Goal: Check status: Check status

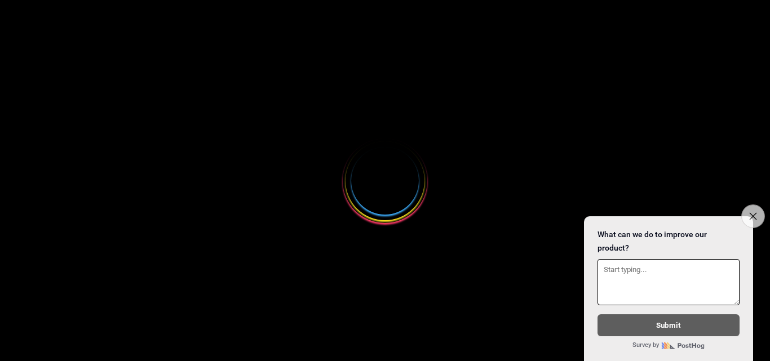
select select
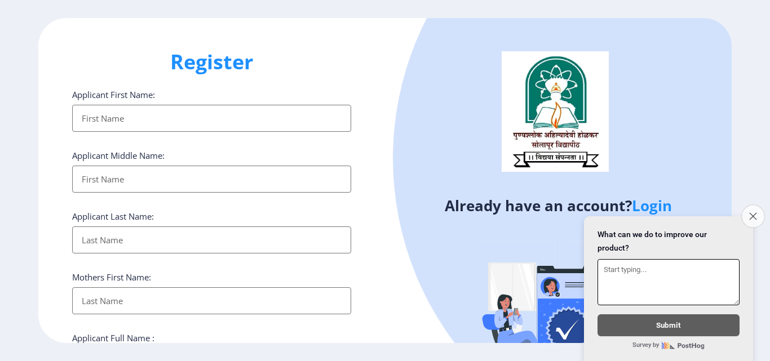
click at [755, 213] on icon "Close survey" at bounding box center [752, 216] width 7 height 7
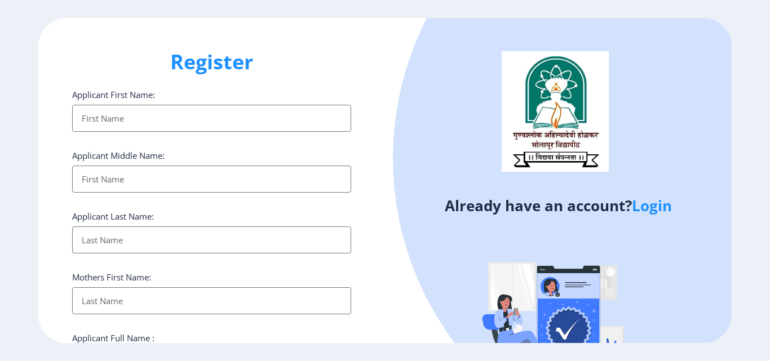
click at [659, 209] on link "Login" at bounding box center [652, 206] width 40 height 20
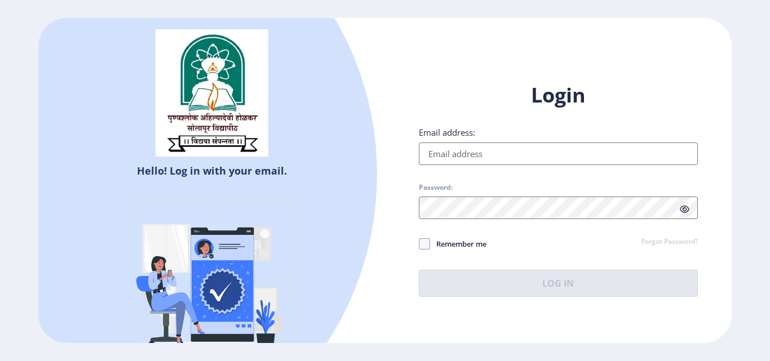
click at [475, 154] on input "Email address:" at bounding box center [558, 154] width 279 height 23
type input "[EMAIL_ADDRESS][DOMAIN_NAME]"
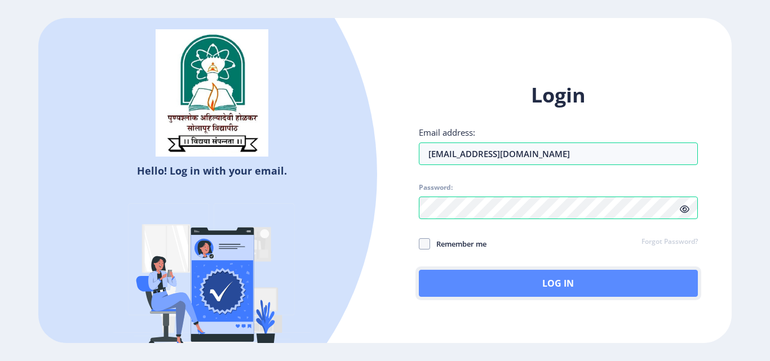
click at [567, 284] on button "Log In" at bounding box center [558, 283] width 279 height 27
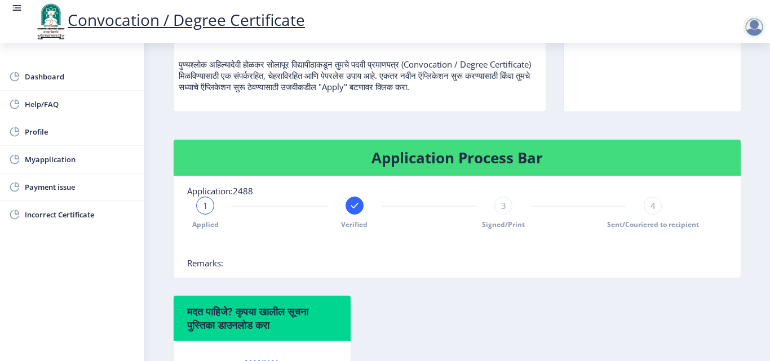
scroll to position [116, 0]
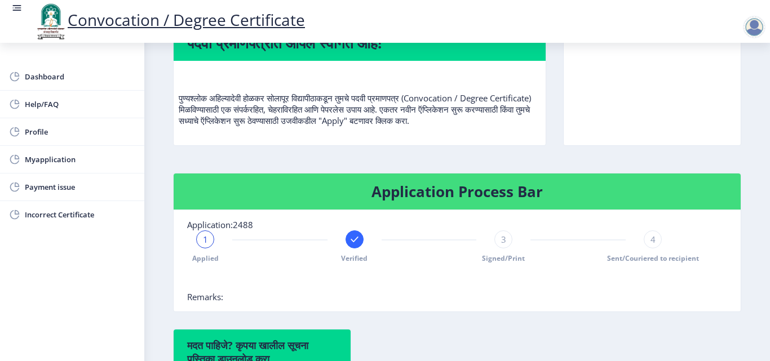
click at [231, 299] on nb-card-body "Application:2488 1 Applied Verified 3 Signed/Print 4 Sent/Couriered to recipien…" at bounding box center [457, 260] width 567 height 101
click at [213, 298] on span "Remarks:" at bounding box center [205, 296] width 36 height 11
click at [224, 298] on nb-card-body "Application:2488 1 Applied Verified 3 Signed/Print 4 Sent/Couriered to recipien…" at bounding box center [457, 260] width 567 height 101
click at [242, 299] on nb-card-body "Application:2488 1 Applied Verified 3 Signed/Print 4 Sent/Couriered to recipien…" at bounding box center [457, 260] width 567 height 101
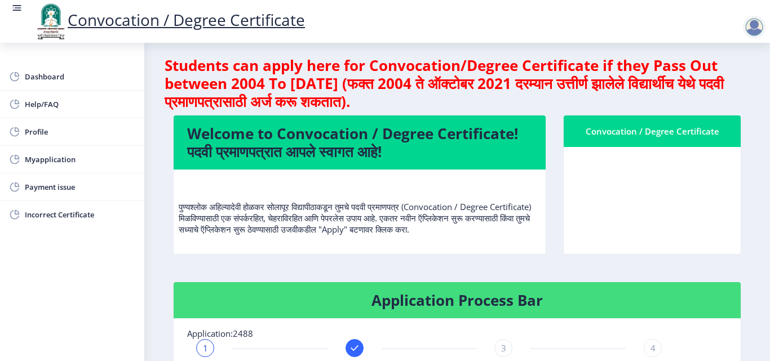
scroll to position [0, 0]
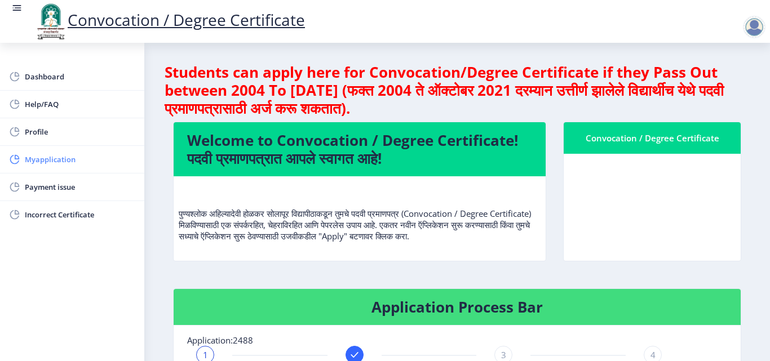
click at [41, 161] on span "Myapplication" at bounding box center [80, 160] width 110 height 14
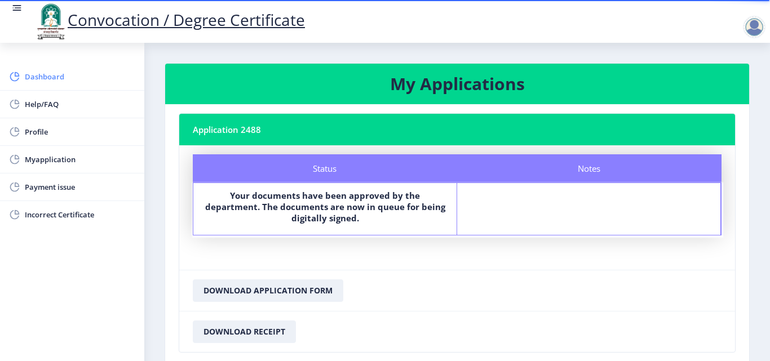
click at [55, 78] on span "Dashboard" at bounding box center [80, 77] width 110 height 14
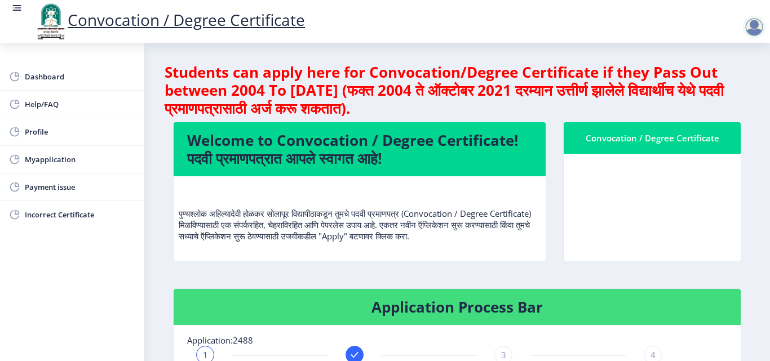
click at [760, 28] on div at bounding box center [754, 27] width 23 height 23
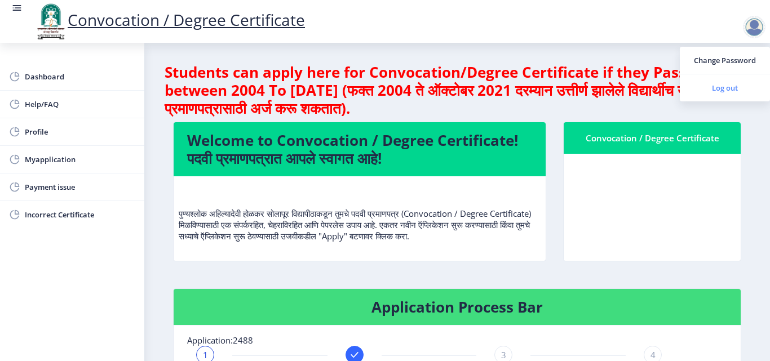
click at [728, 87] on span "Log out" at bounding box center [725, 88] width 72 height 14
